Goal: Task Accomplishment & Management: Manage account settings

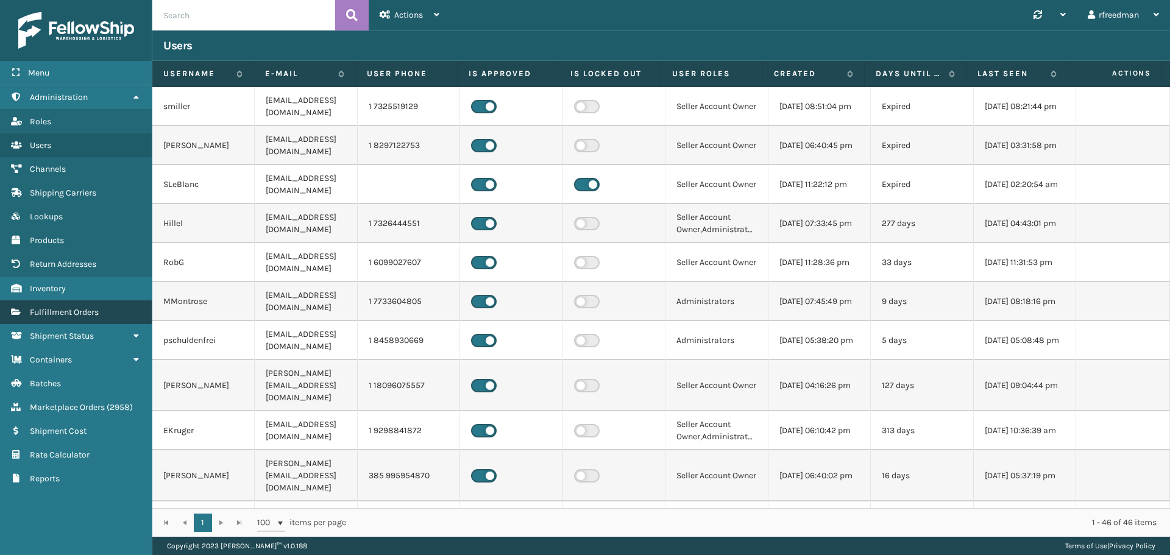
click at [59, 307] on link "Fulfillment Orders" at bounding box center [76, 313] width 152 height 24
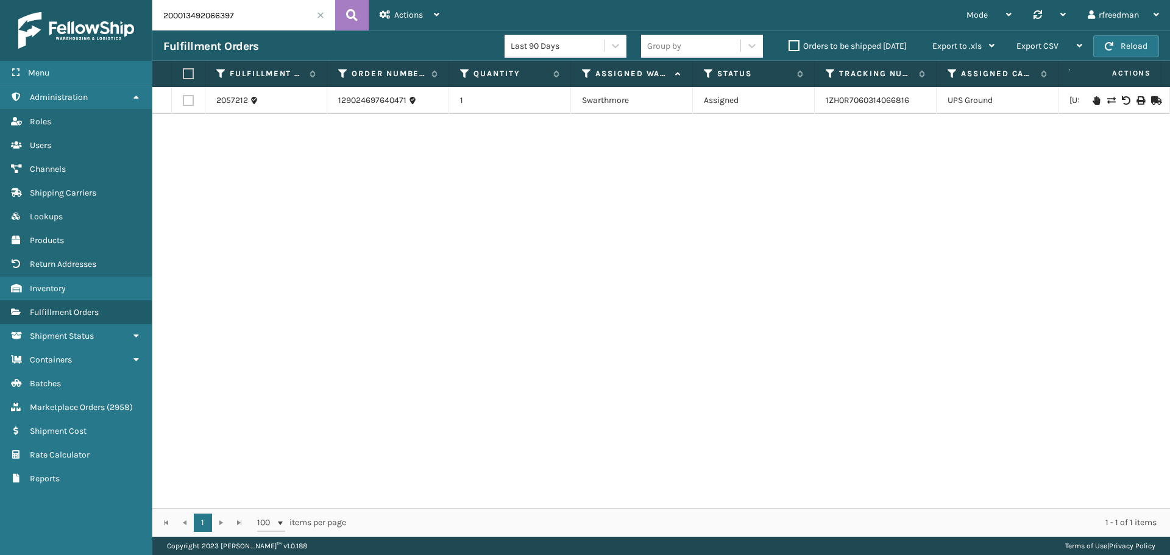
drag, startPoint x: 216, startPoint y: 14, endPoint x: 107, endPoint y: 20, distance: 109.9
click at [107, 0] on div "Menu Administration Roles Users Channels Shipping Carriers Lookups Products Ret…" at bounding box center [585, 0] width 1170 height 0
paste input "111588128-1"
click at [855, 102] on link "1ZH0R7060310867539" at bounding box center [868, 100] width 85 height 10
drag, startPoint x: 917, startPoint y: 105, endPoint x: 828, endPoint y: 111, distance: 88.6
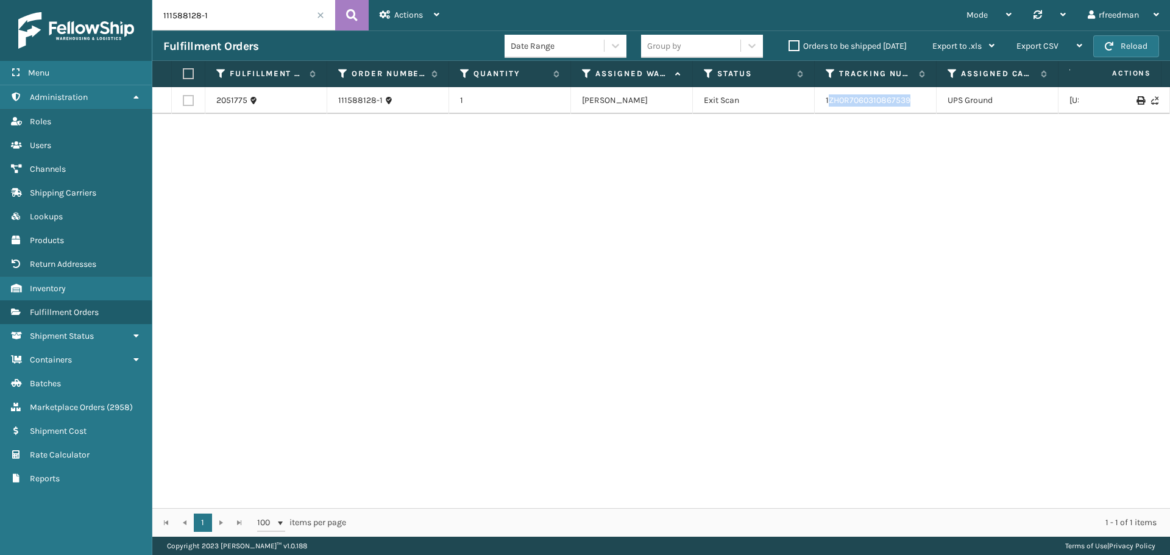
click at [828, 111] on td "1ZH0R7060310867539" at bounding box center [876, 100] width 122 height 27
click at [881, 117] on div "2051775 111588128-1 1 [PERSON_NAME] Exit Scan 1ZH0R7060310867539 UPS Ground [US…" at bounding box center [661, 297] width 1018 height 421
drag, startPoint x: 918, startPoint y: 98, endPoint x: 816, endPoint y: 108, distance: 102.9
click at [816, 108] on td "1ZH0R7060310867539" at bounding box center [876, 100] width 122 height 27
copy link "1ZH0R7060310867539"
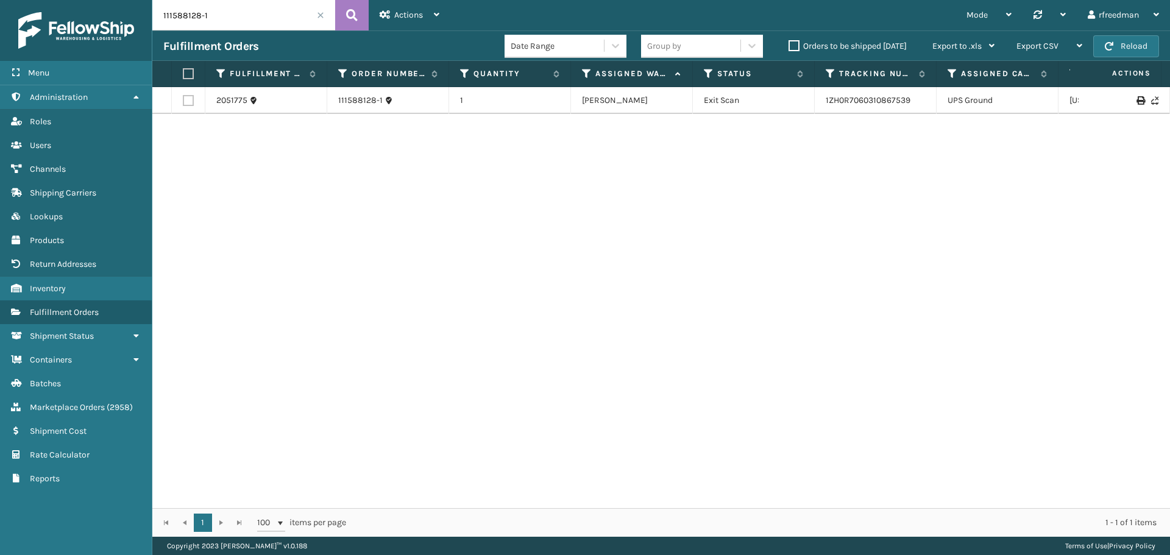
drag, startPoint x: 218, startPoint y: 29, endPoint x: 120, endPoint y: 30, distance: 98.1
click at [123, 0] on div "Menu Administration Roles Users Channels Shipping Carriers Lookups Products Ret…" at bounding box center [585, 0] width 1170 height 0
paste input "460106418"
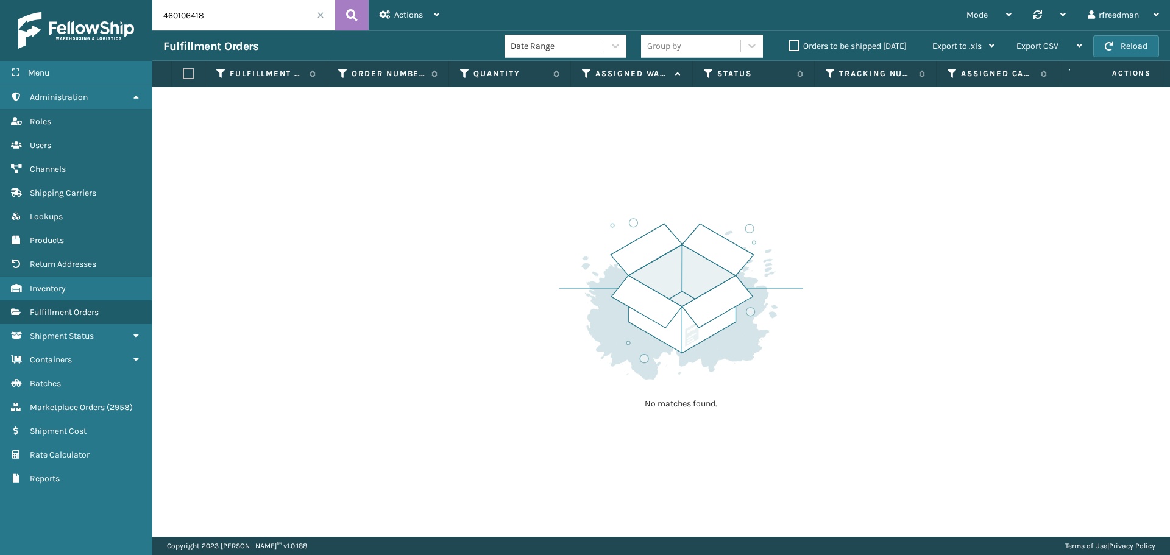
drag, startPoint x: 223, startPoint y: 17, endPoint x: 111, endPoint y: 24, distance: 112.4
click at [112, 0] on div "Menu Administration Roles Users Channels Shipping Carriers Lookups Products Ret…" at bounding box center [585, 0] width 1170 height 0
paste input "111440089-1"
type input "111440089-1"
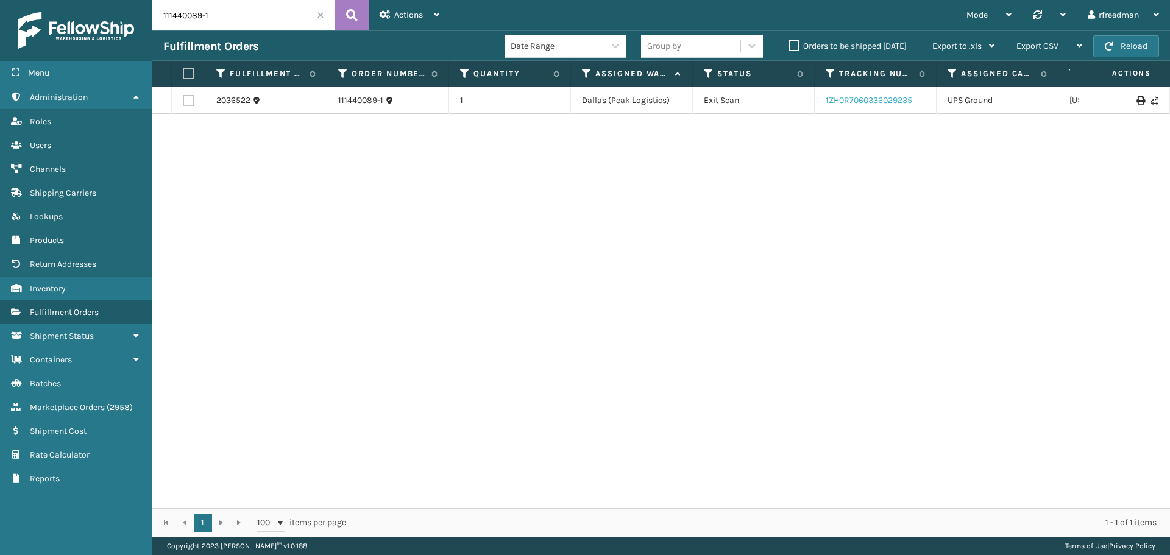
click at [902, 100] on link "1ZH0R7060336029235" at bounding box center [869, 100] width 87 height 10
drag, startPoint x: 217, startPoint y: 21, endPoint x: 80, endPoint y: 18, distance: 136.6
click at [80, 0] on div "Menu Administration Roles Users Channels Shipping Carriers Lookups Products Ret…" at bounding box center [585, 0] width 1170 height 0
click at [226, 102] on link "2036522" at bounding box center [233, 100] width 34 height 12
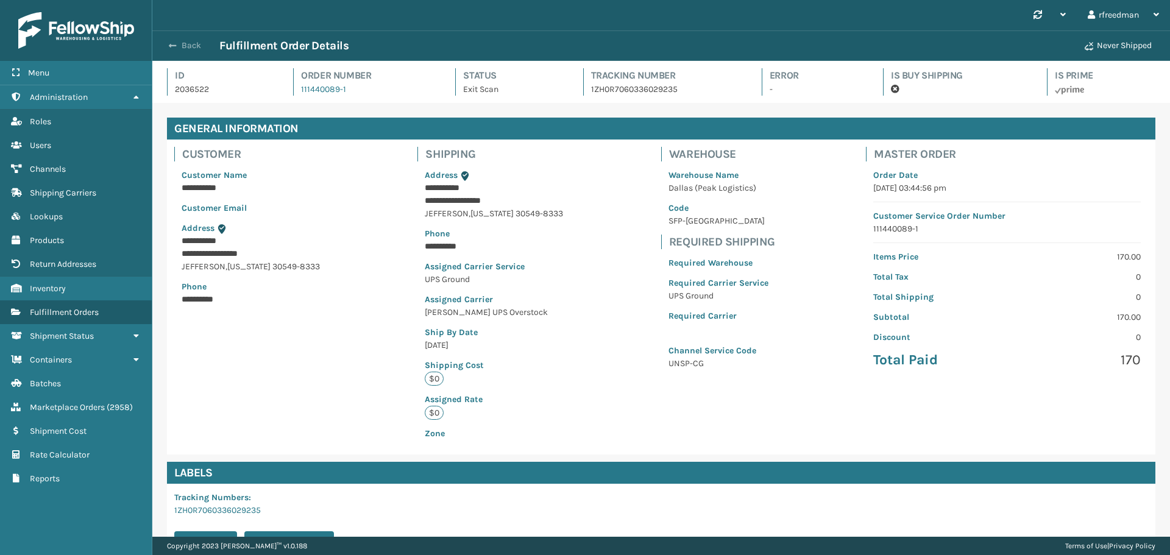
click at [176, 47] on span "button" at bounding box center [172, 45] width 7 height 9
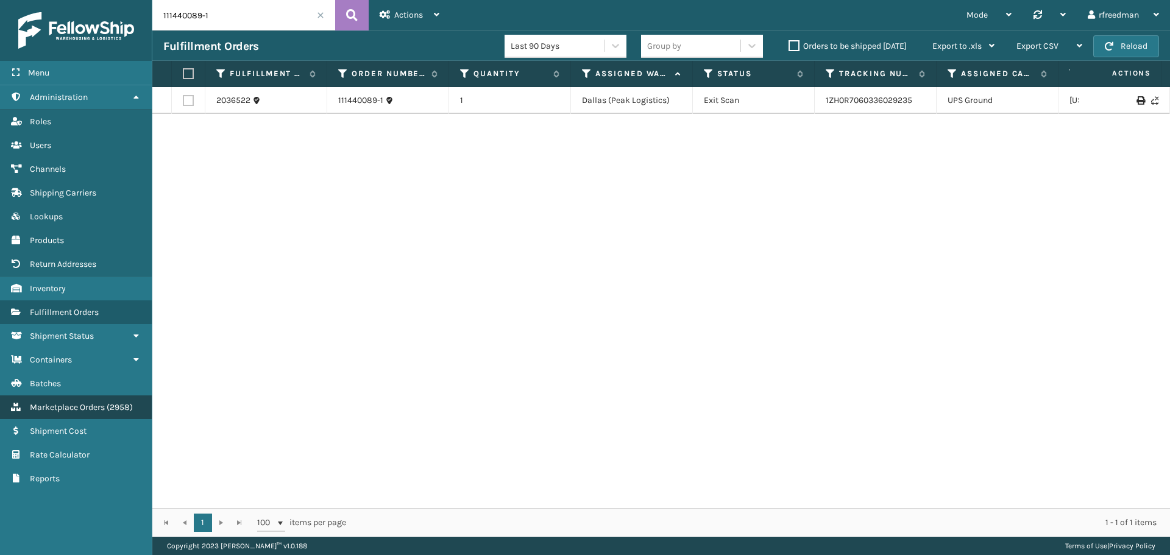
click at [74, 405] on span "Marketplace Orders" at bounding box center [67, 407] width 75 height 10
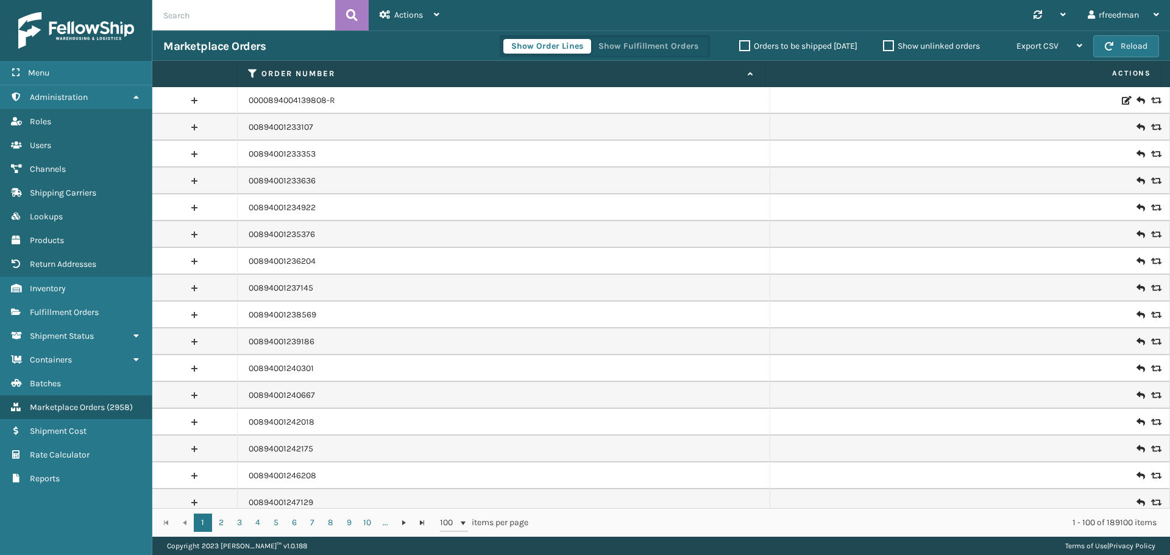
click at [199, 21] on input "text" at bounding box center [243, 15] width 183 height 30
paste input "111440089-1"
type input "111440089-1"
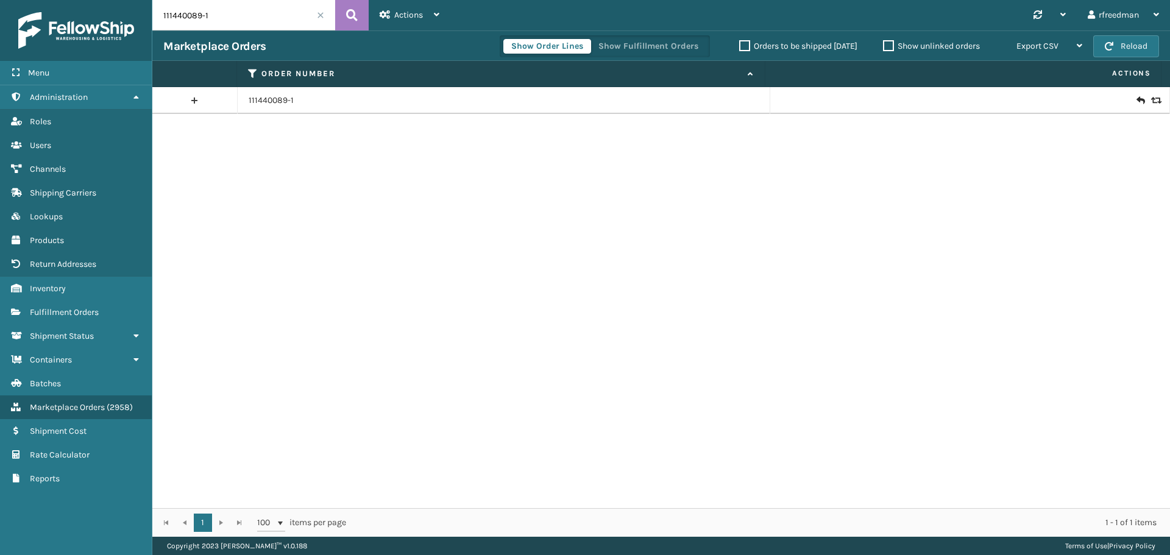
click at [1137, 100] on icon at bounding box center [1140, 100] width 7 height 12
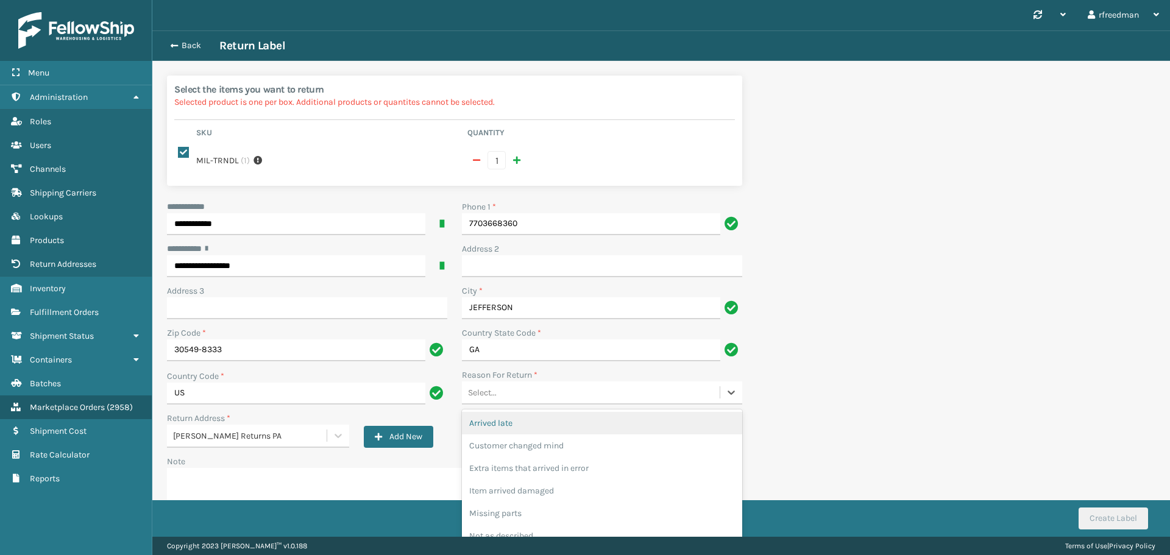
click at [514, 387] on div "Select..." at bounding box center [591, 393] width 258 height 20
click at [505, 385] on div "Select..." at bounding box center [591, 393] width 258 height 20
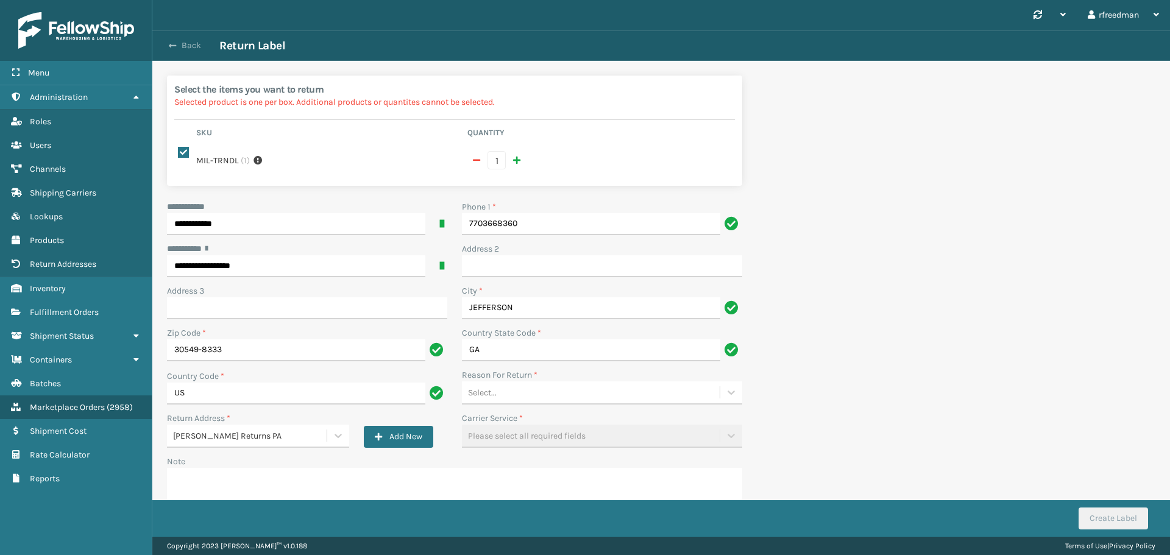
click at [170, 43] on span "button" at bounding box center [172, 45] width 7 height 9
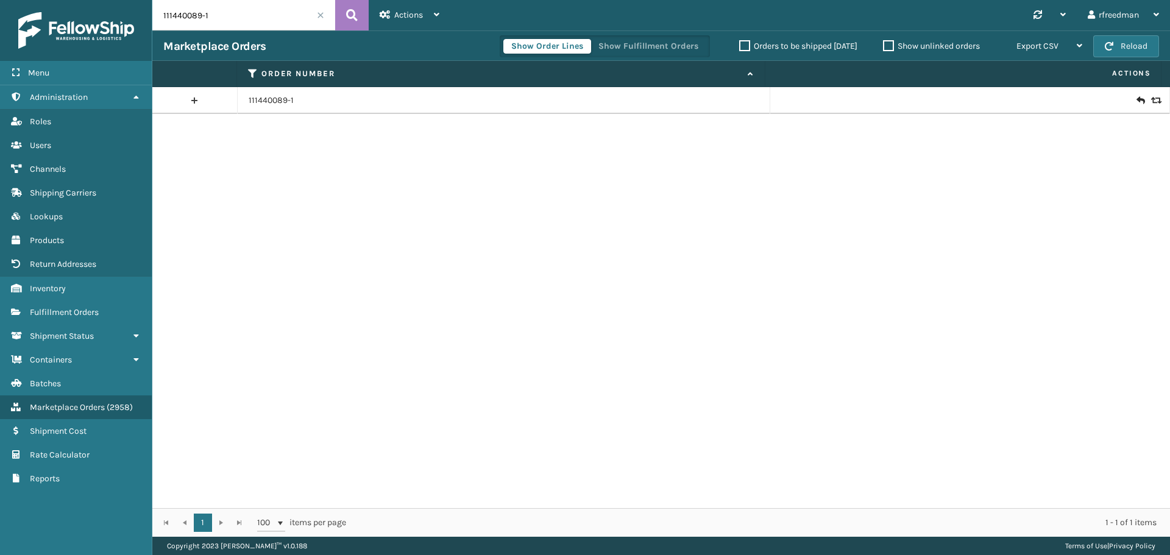
click at [1151, 98] on icon at bounding box center [1154, 100] width 7 height 9
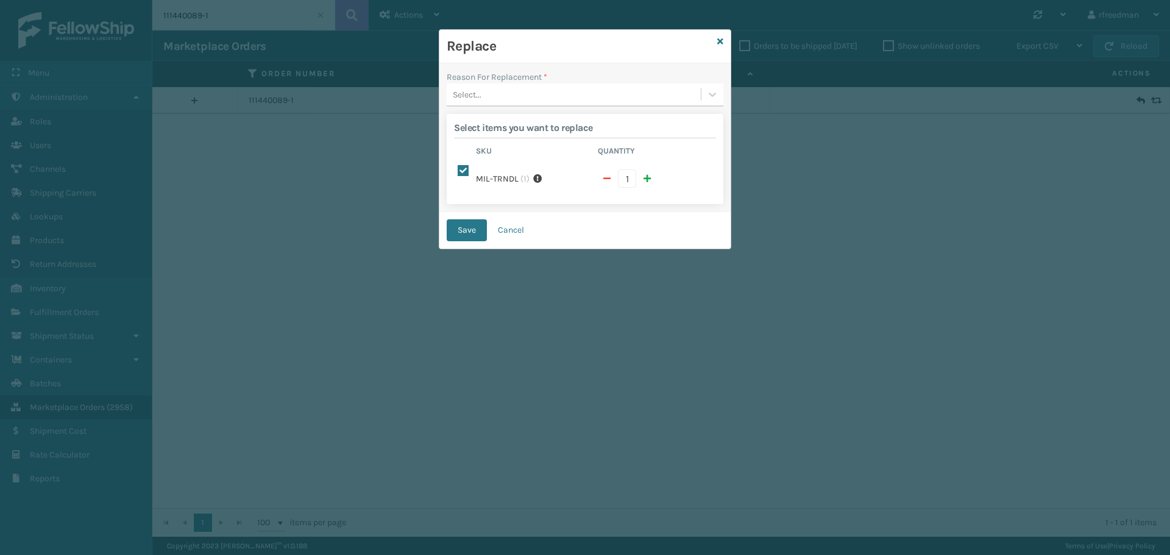
click at [475, 109] on div "Reason For Replacement * Select... Select items you want to replace Sku Quantit…" at bounding box center [585, 137] width 291 height 149
click at [485, 98] on div "Select..." at bounding box center [574, 95] width 254 height 20
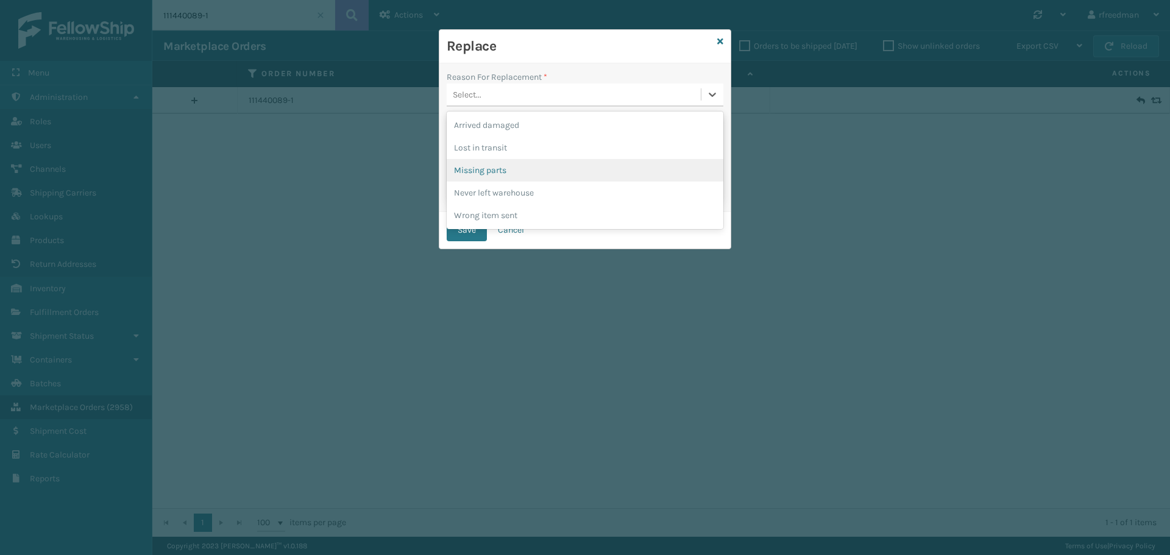
click at [502, 163] on div "Missing parts" at bounding box center [585, 170] width 277 height 23
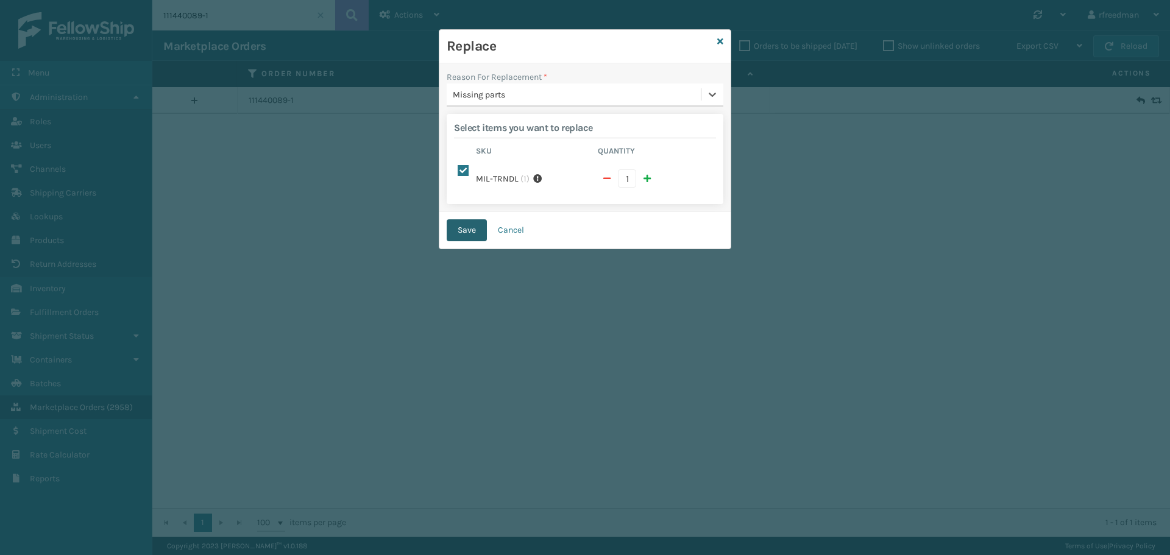
click at [454, 229] on button "Save" at bounding box center [467, 230] width 40 height 22
